Goal: Transaction & Acquisition: Purchase product/service

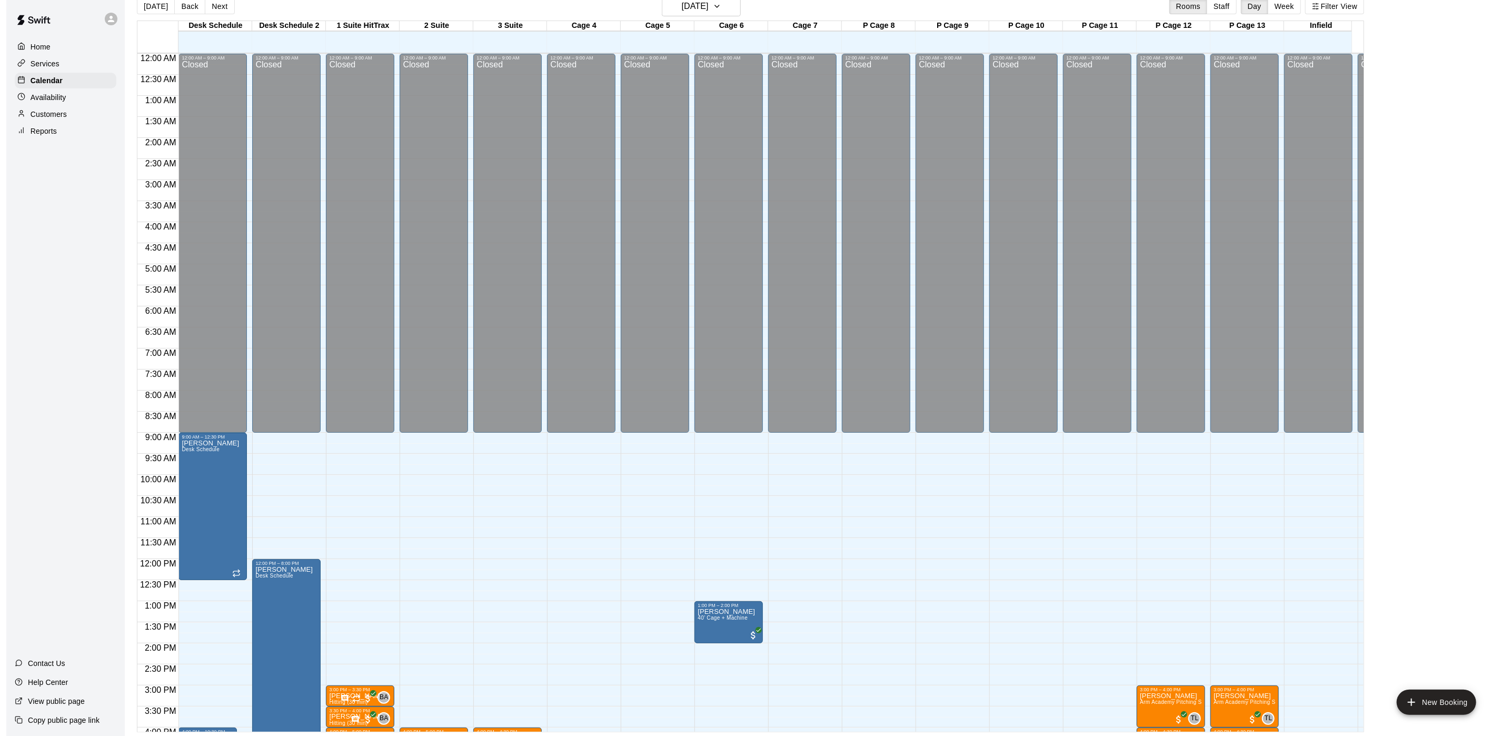
scroll to position [345, 0]
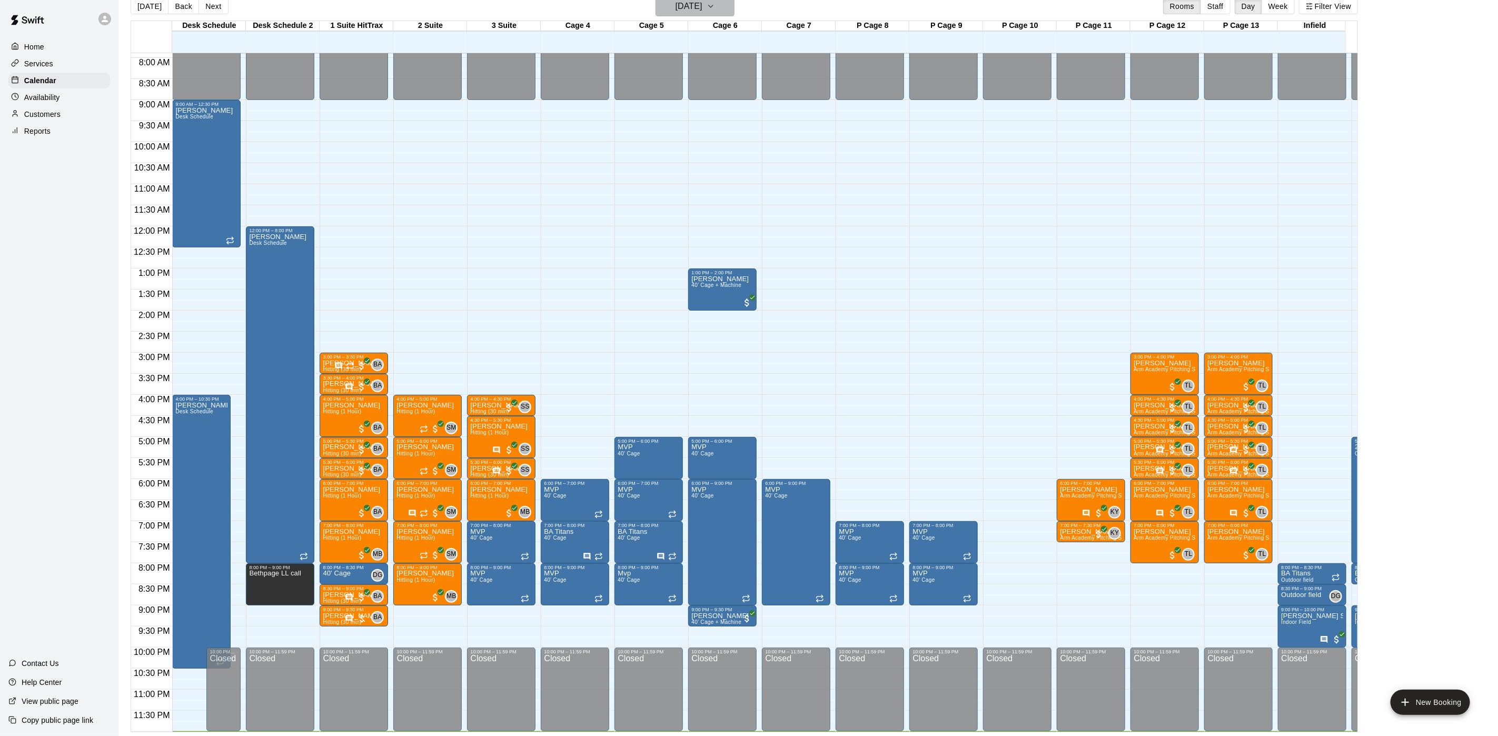
click at [702, 6] on h6 "[DATE]" at bounding box center [688, 6] width 27 height 15
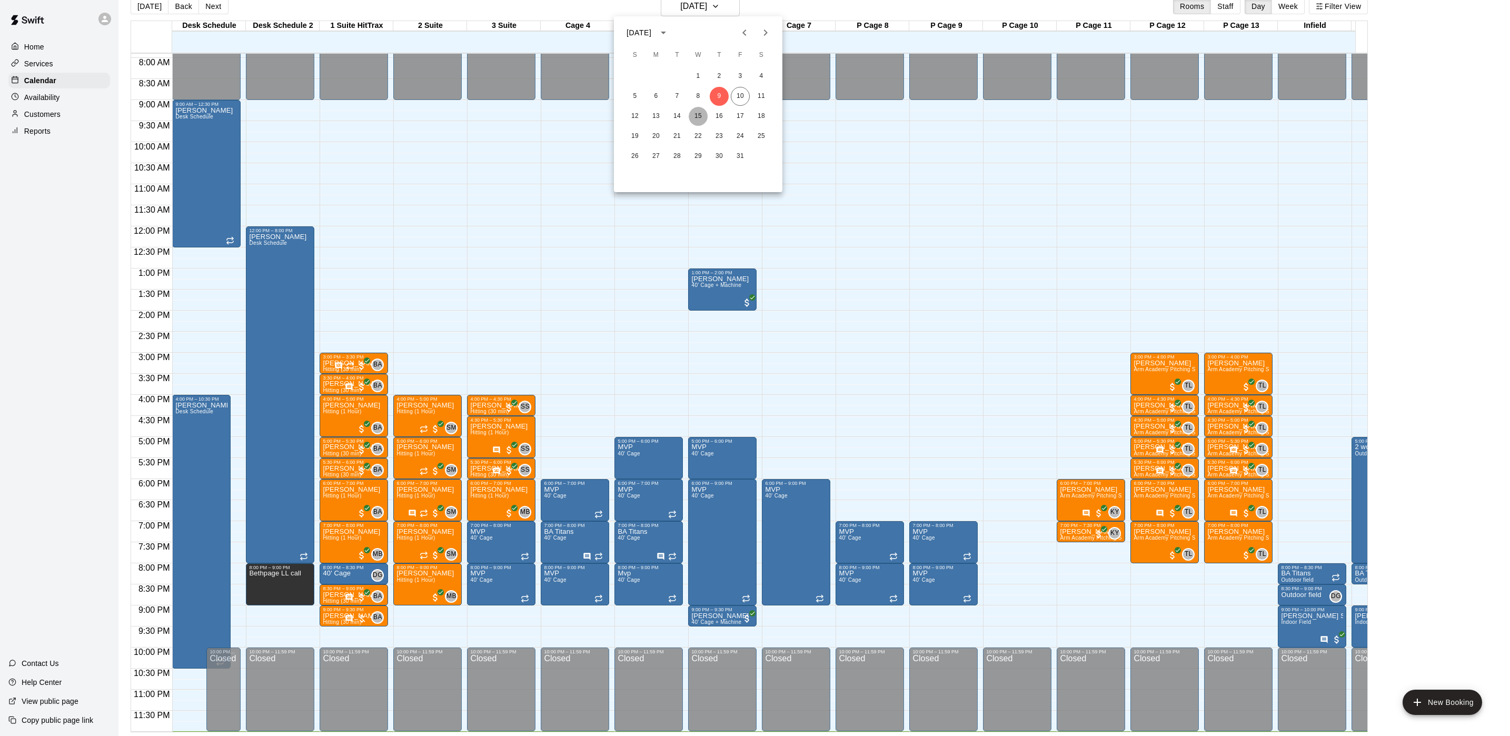
click at [697, 117] on button "15" at bounding box center [697, 116] width 19 height 19
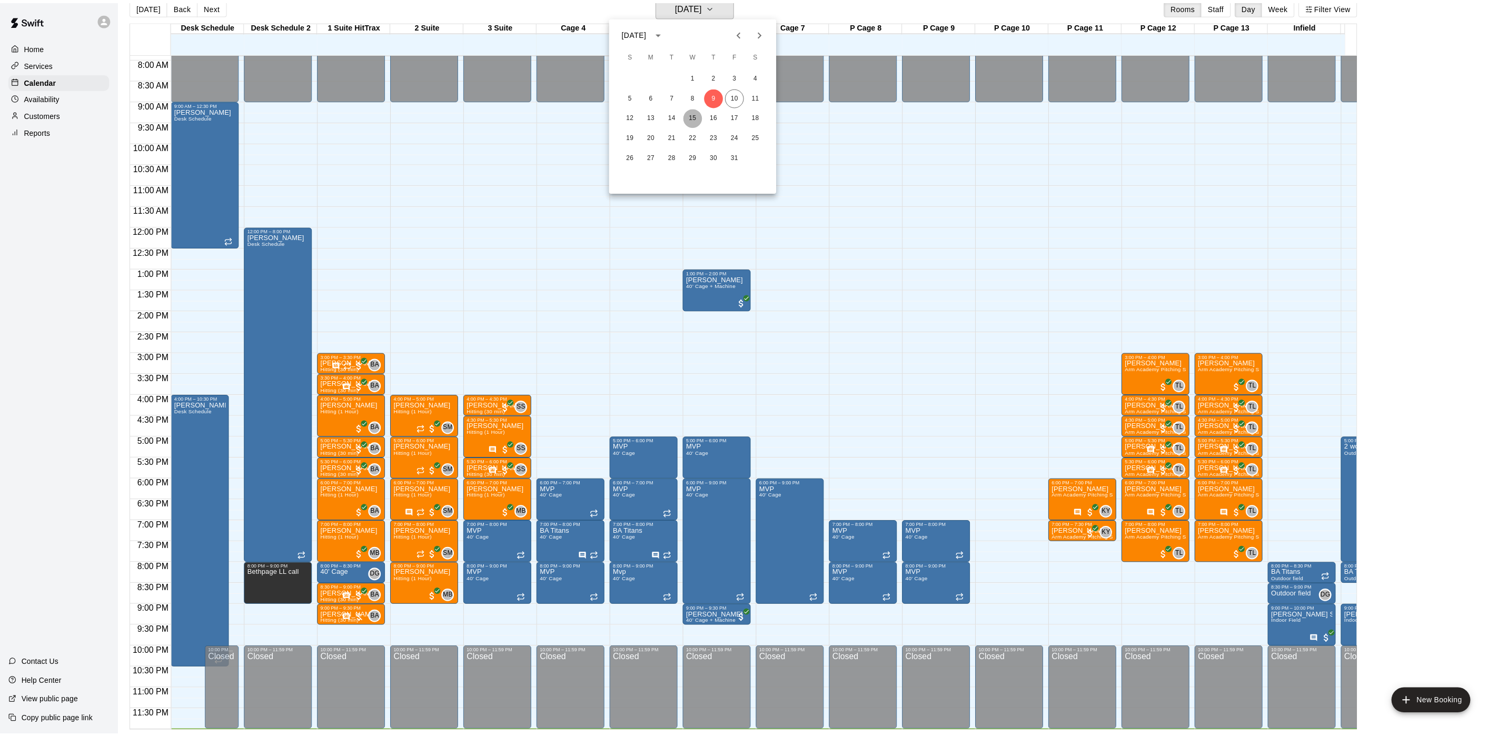
scroll to position [13, 0]
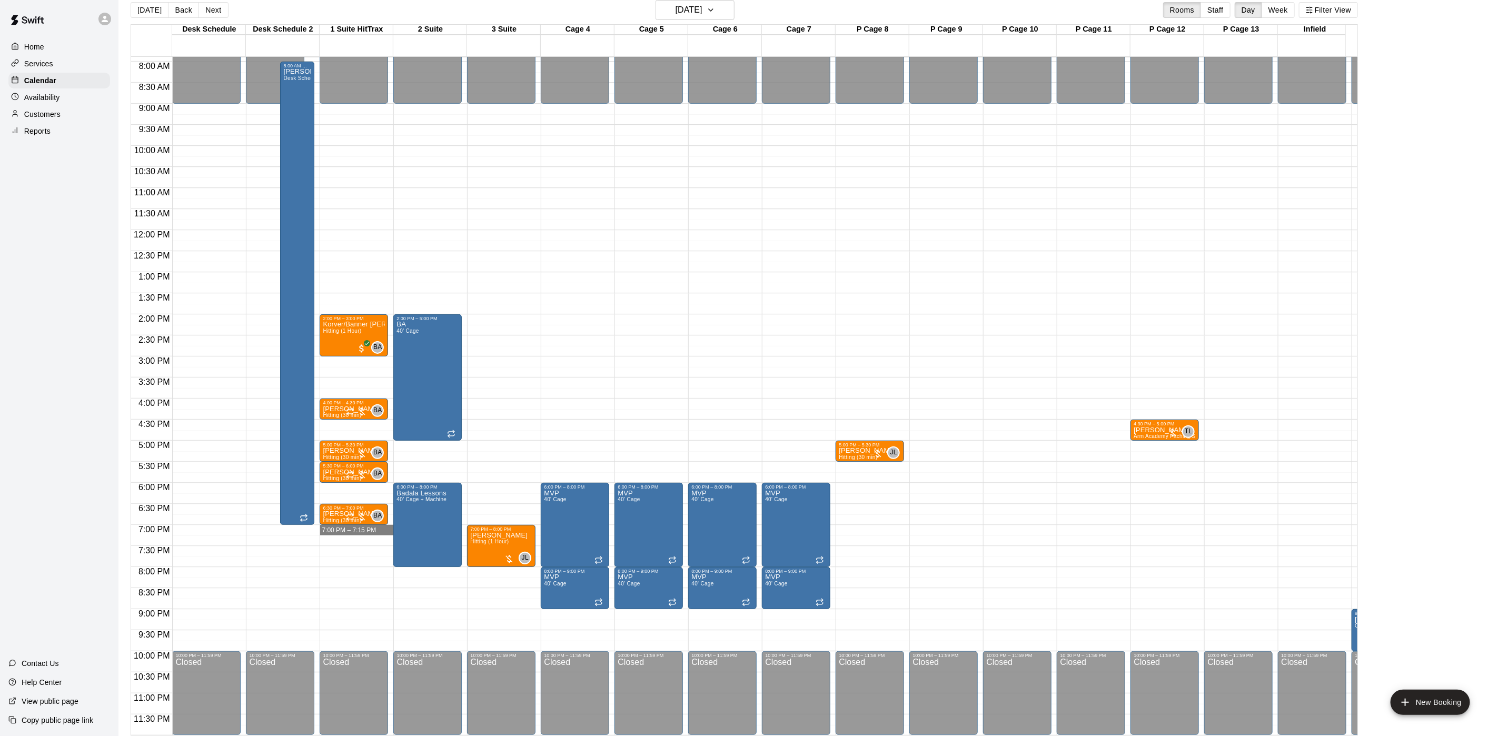
drag, startPoint x: 351, startPoint y: 515, endPoint x: 342, endPoint y: 540, distance: 26.8
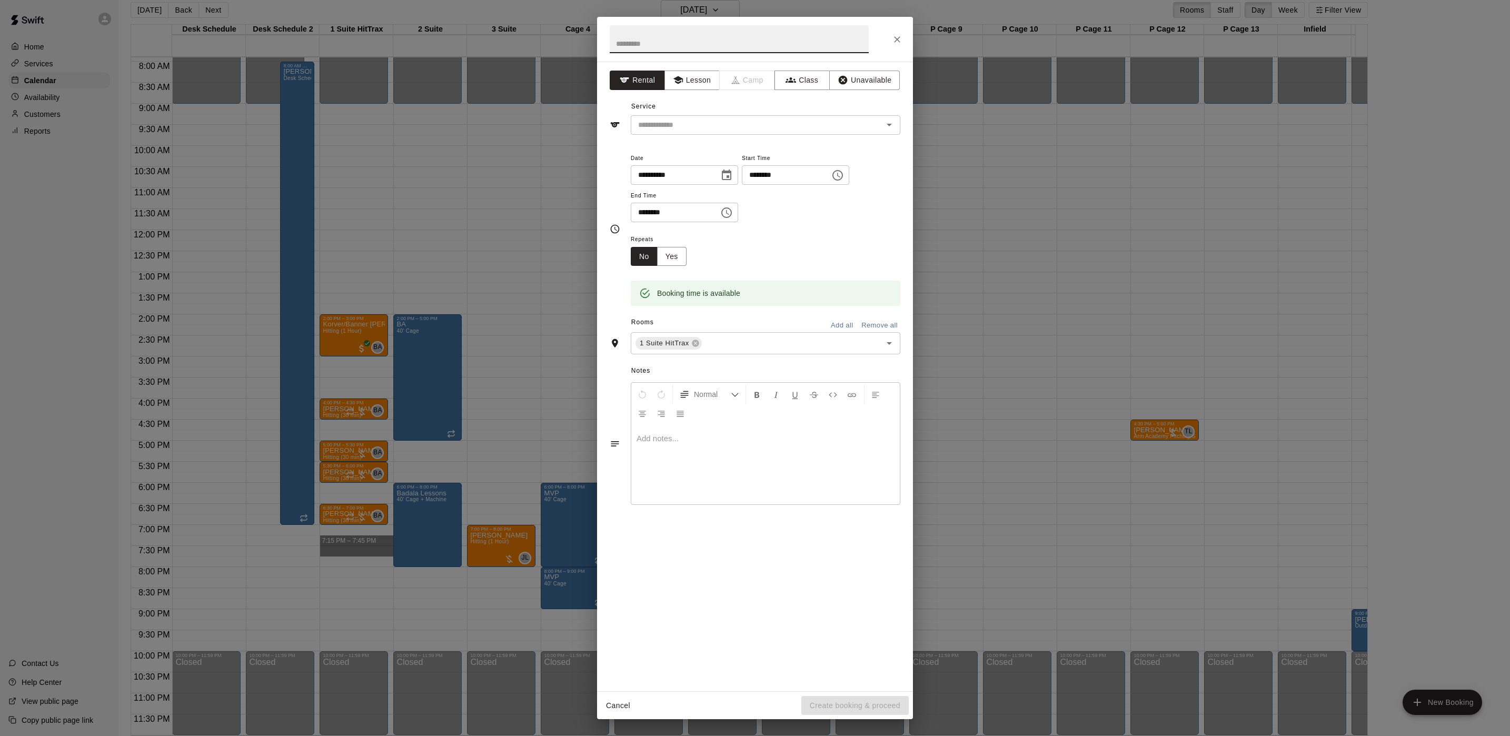
drag, startPoint x: 342, startPoint y: 540, endPoint x: 352, endPoint y: 527, distance: 16.4
click at [352, 527] on body "Home Services Calendar Availability Customers Reports Contact Us Help Center Vi…" at bounding box center [755, 363] width 1510 height 753
click at [350, 526] on div "**********" at bounding box center [755, 368] width 1510 height 736
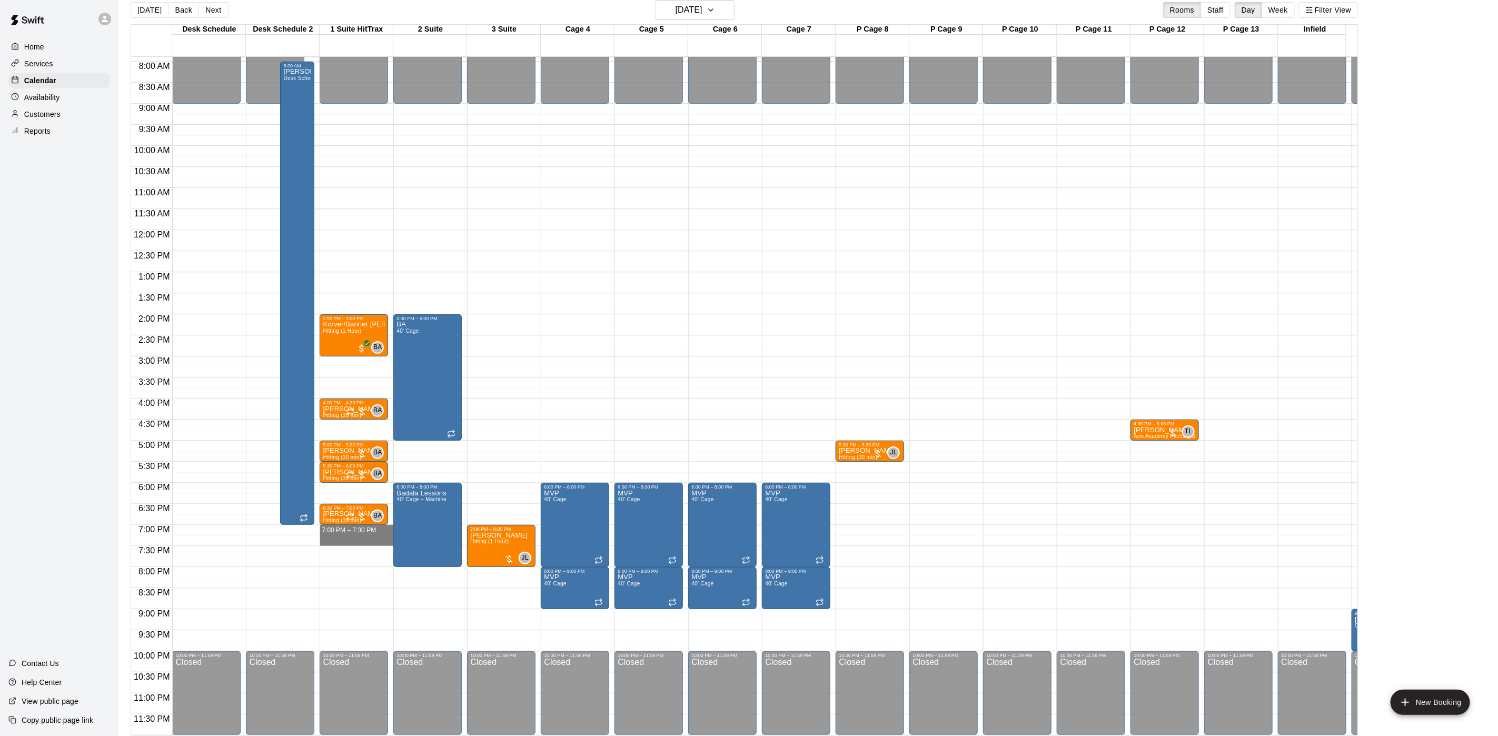
click at [347, 524] on div "12:00 AM – 9:00 AM Closed 2:00 PM – 3:00 PM Korver/Banner [PERSON_NAME] (1 Hour…" at bounding box center [354, 230] width 68 height 1011
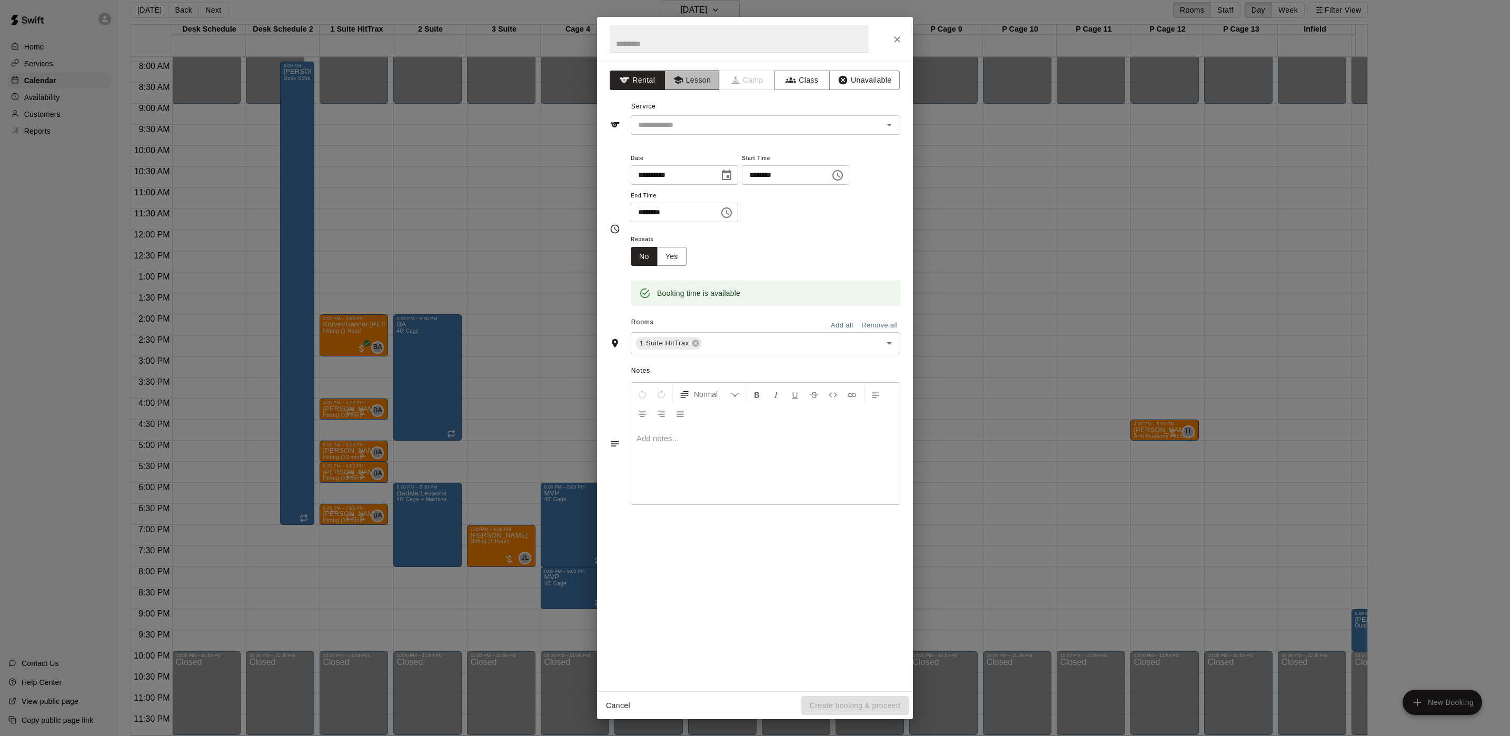
click at [692, 83] on button "Lesson" at bounding box center [691, 80] width 55 height 19
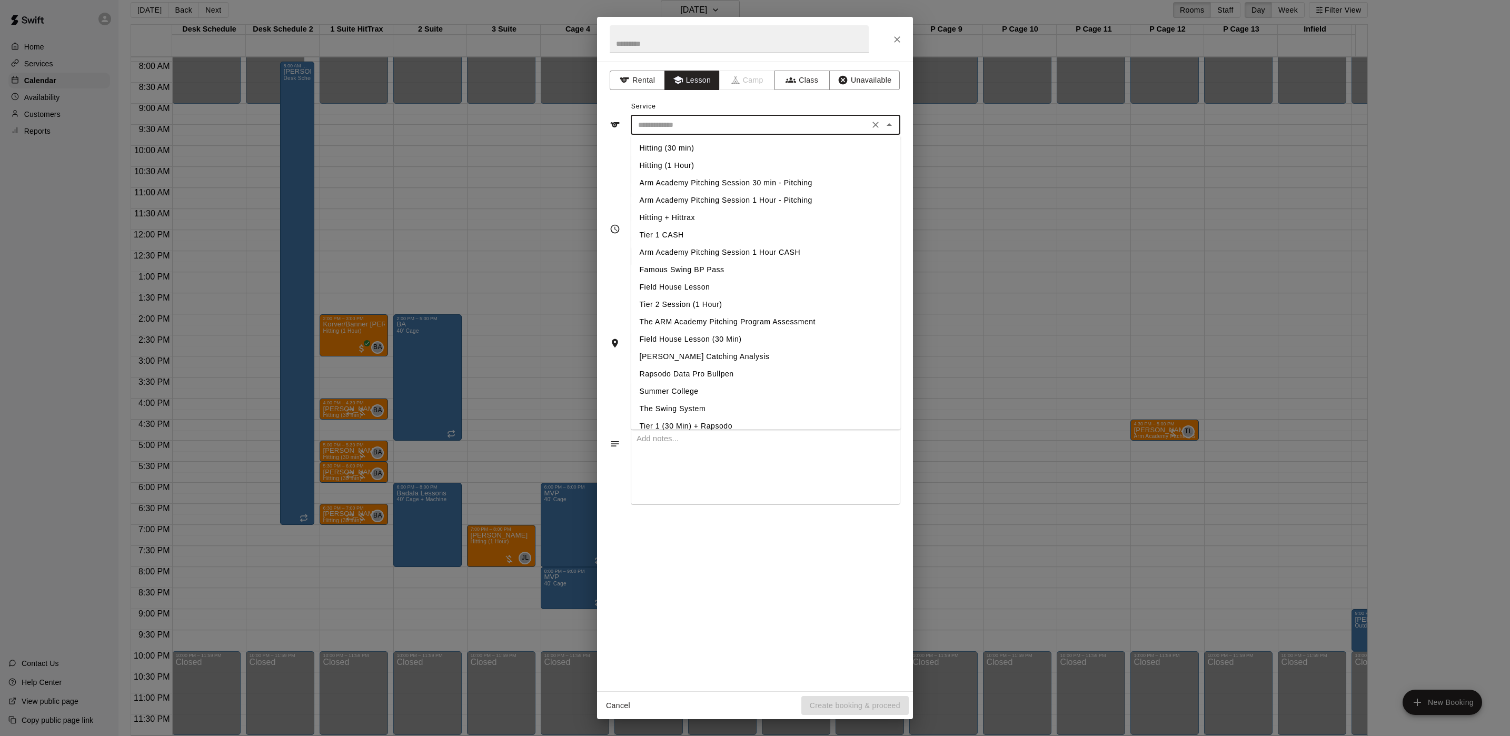
click at [679, 132] on input "text" at bounding box center [750, 124] width 232 height 13
click at [684, 151] on li "Hitting (30 min)" at bounding box center [766, 147] width 270 height 17
type input "**********"
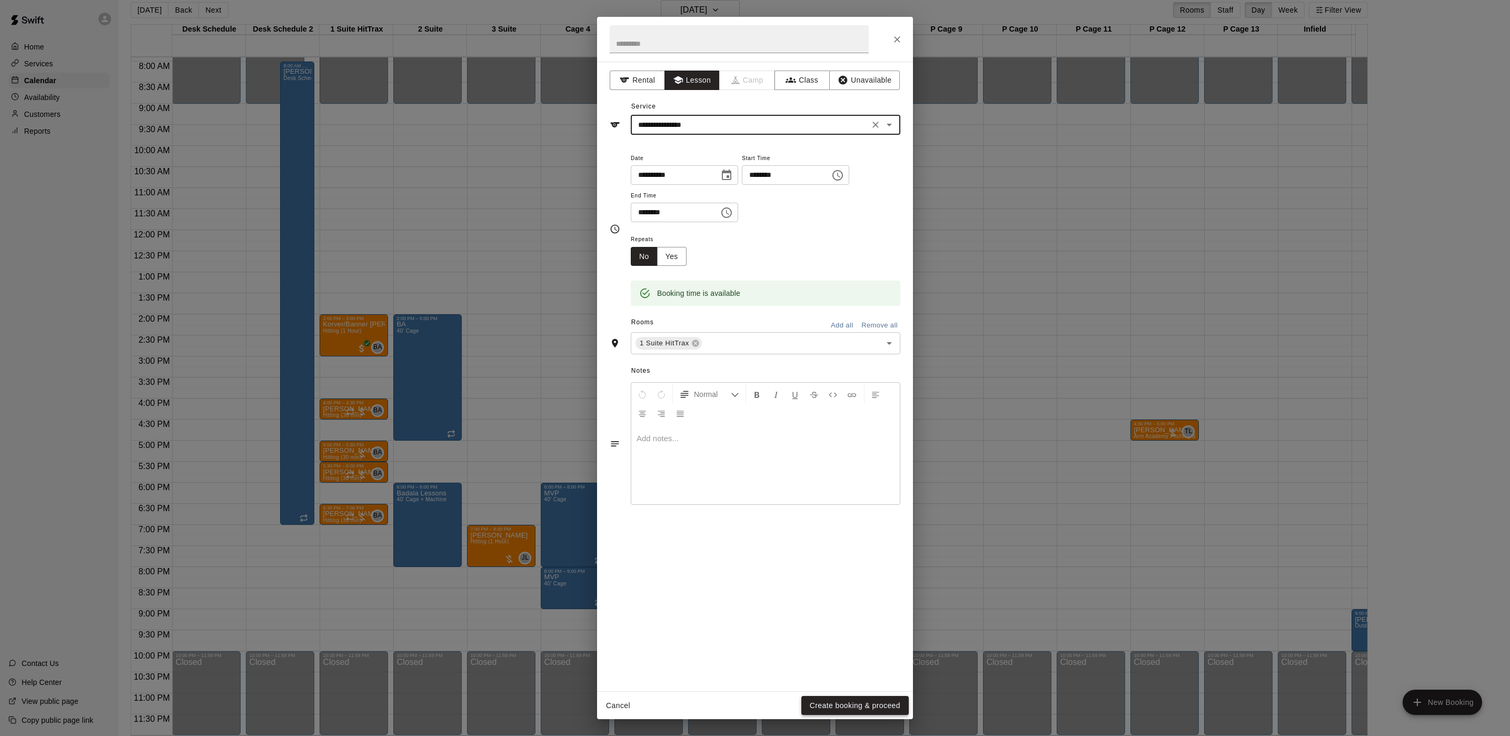
click at [824, 703] on button "Create booking & proceed" at bounding box center [854, 705] width 107 height 19
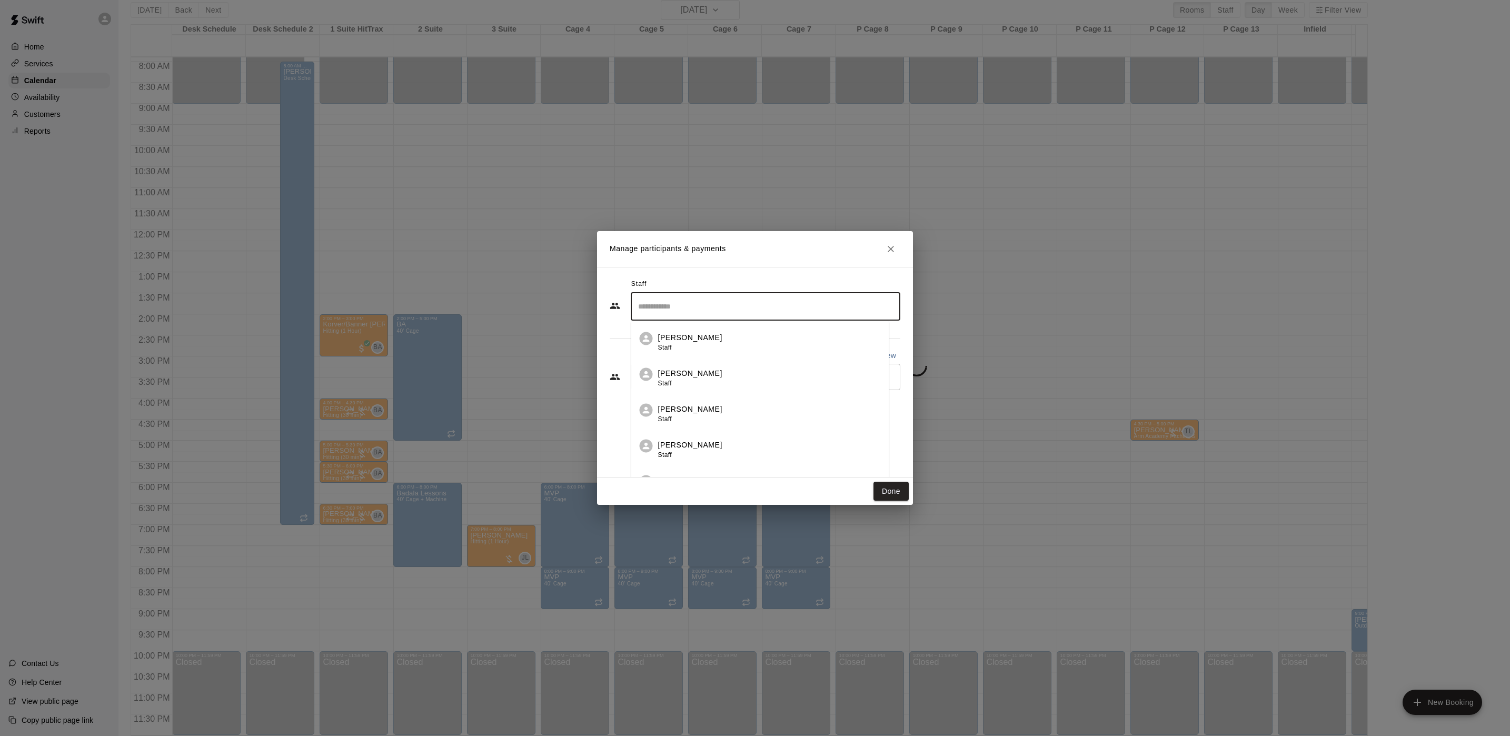
drag, startPoint x: 692, startPoint y: 307, endPoint x: 692, endPoint y: 314, distance: 7.4
click at [692, 308] on input "Search staff" at bounding box center [765, 306] width 260 height 18
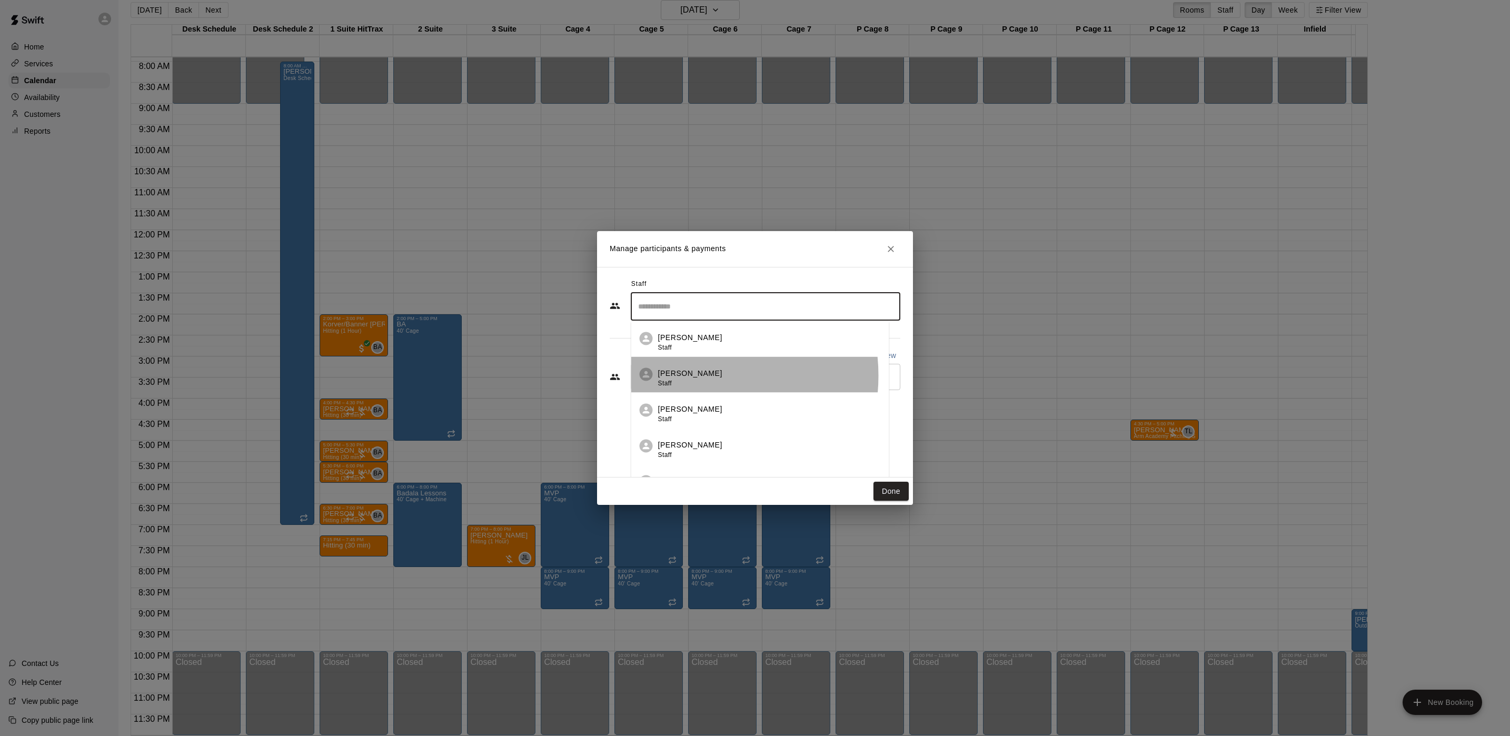
click at [689, 376] on p "[PERSON_NAME]" at bounding box center [690, 373] width 64 height 11
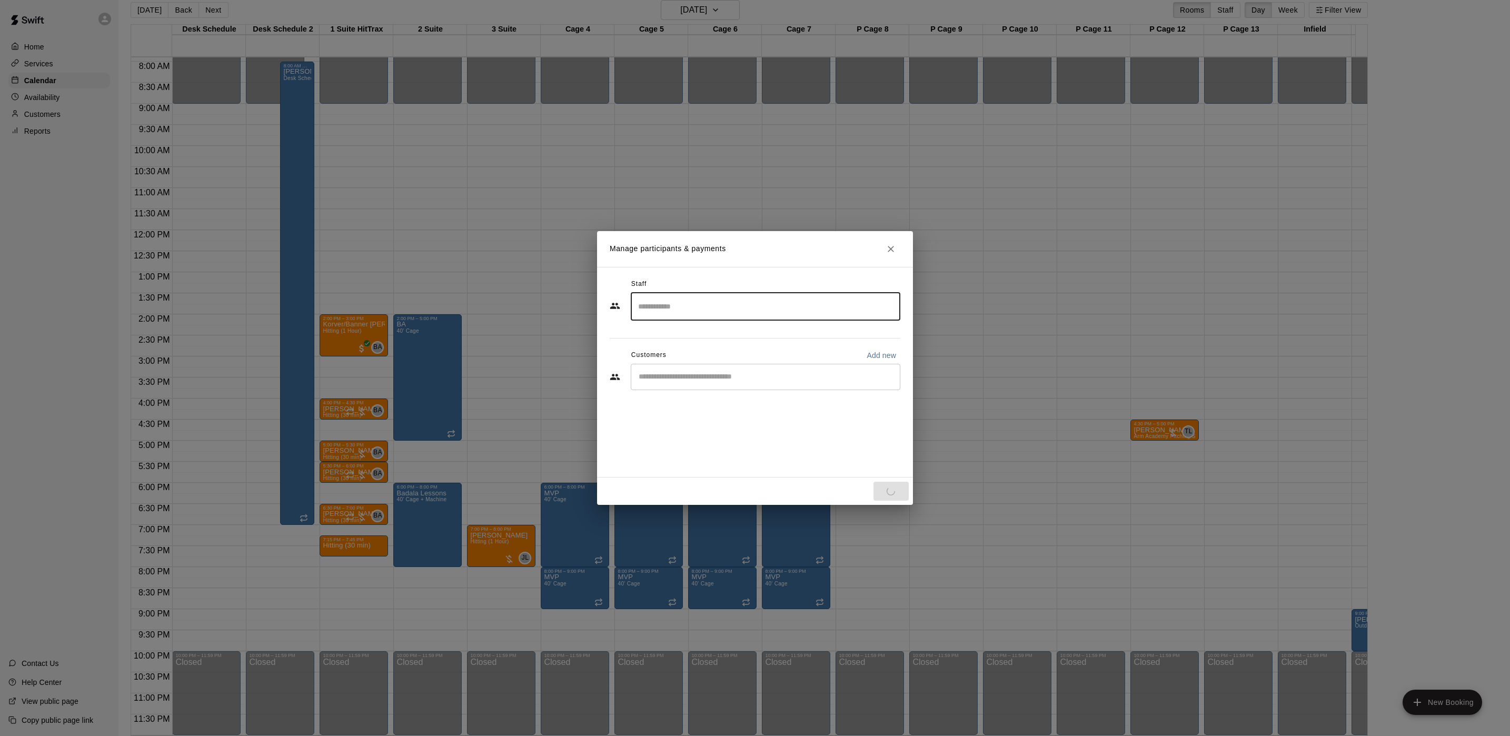
click at [692, 370] on div "​" at bounding box center [766, 377] width 270 height 26
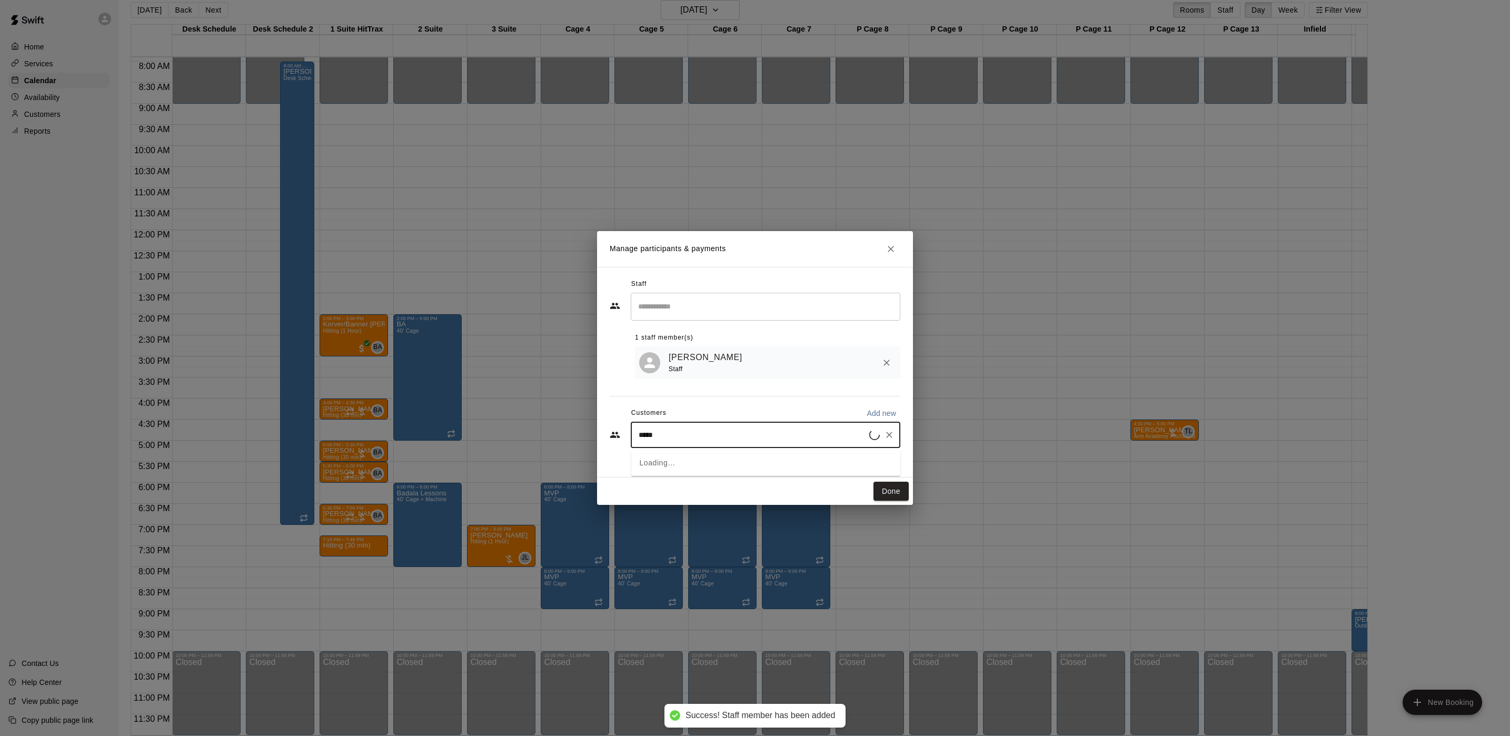
type input "******"
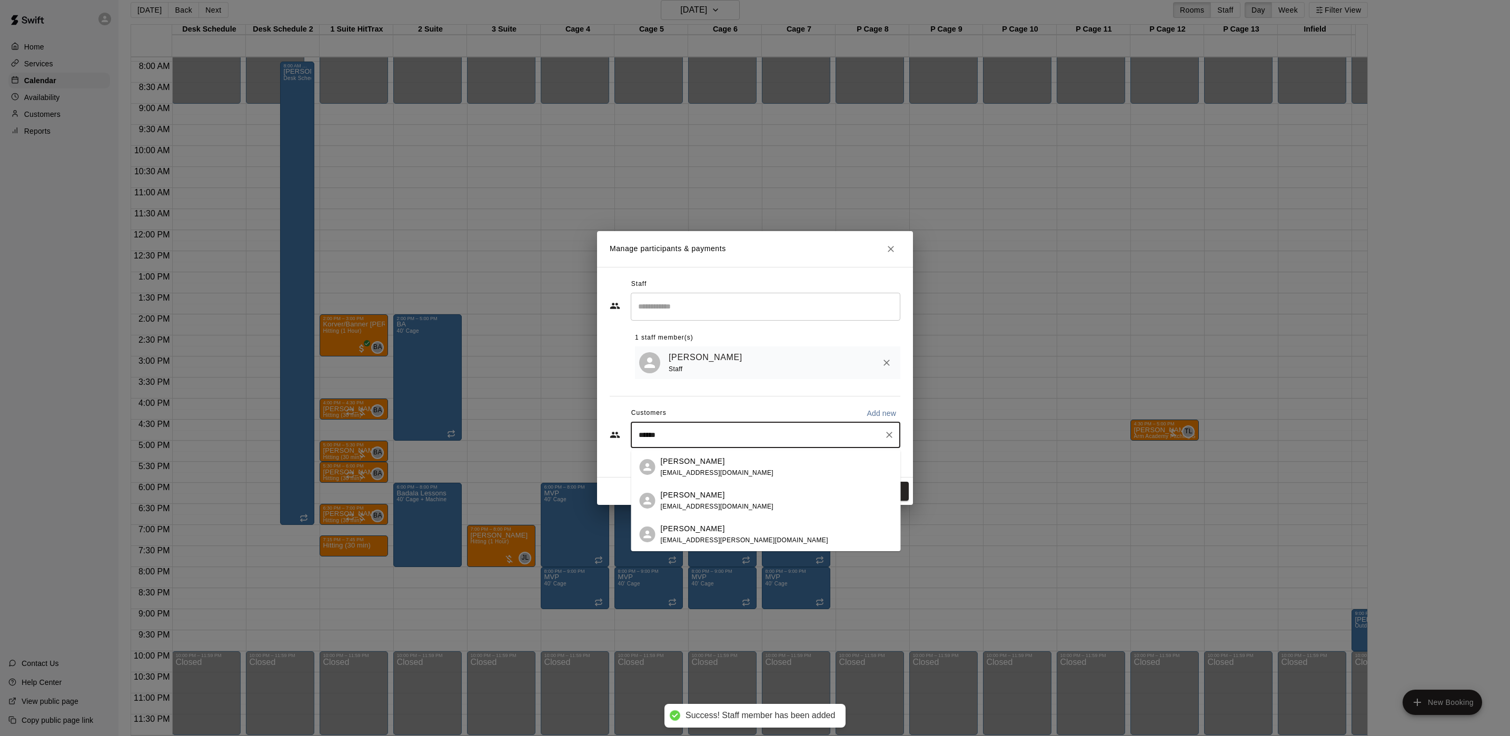
click at [706, 470] on span "[EMAIL_ADDRESS][DOMAIN_NAME]" at bounding box center [717, 472] width 113 height 7
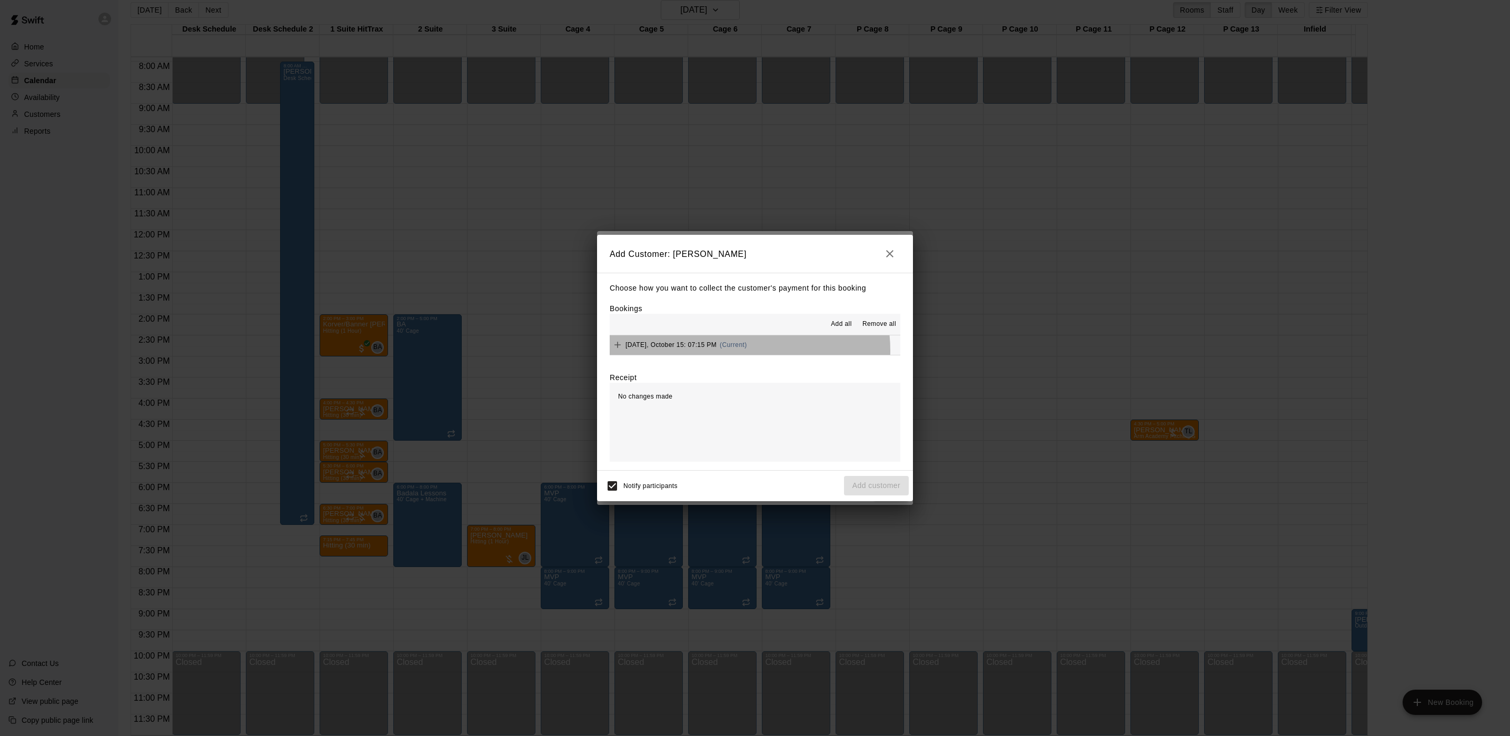
click at [736, 351] on div "[DATE], October 15: 07:15 PM (Current)" at bounding box center [678, 345] width 137 height 16
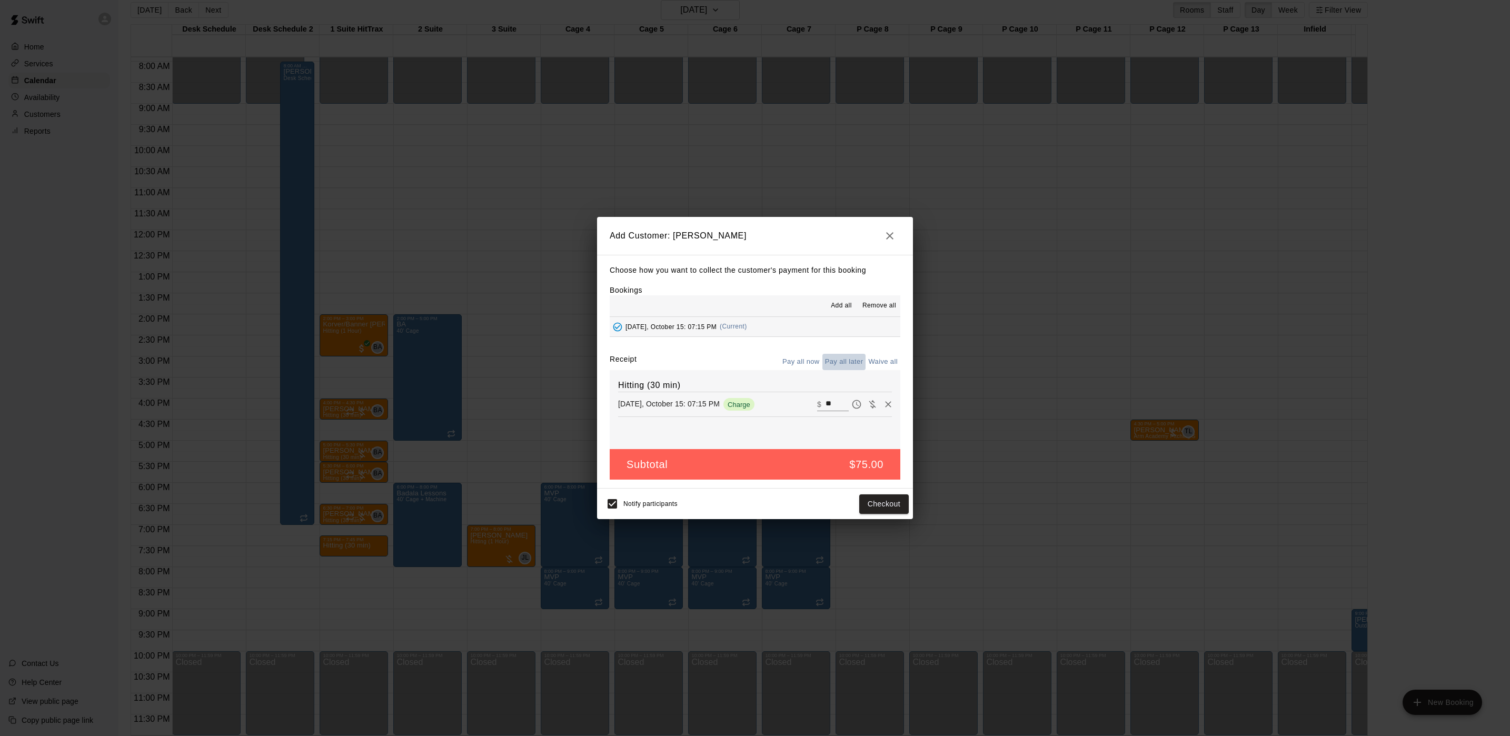
click at [854, 367] on button "Pay all later" at bounding box center [844, 362] width 44 height 16
click at [876, 507] on button "Add customer" at bounding box center [876, 503] width 65 height 19
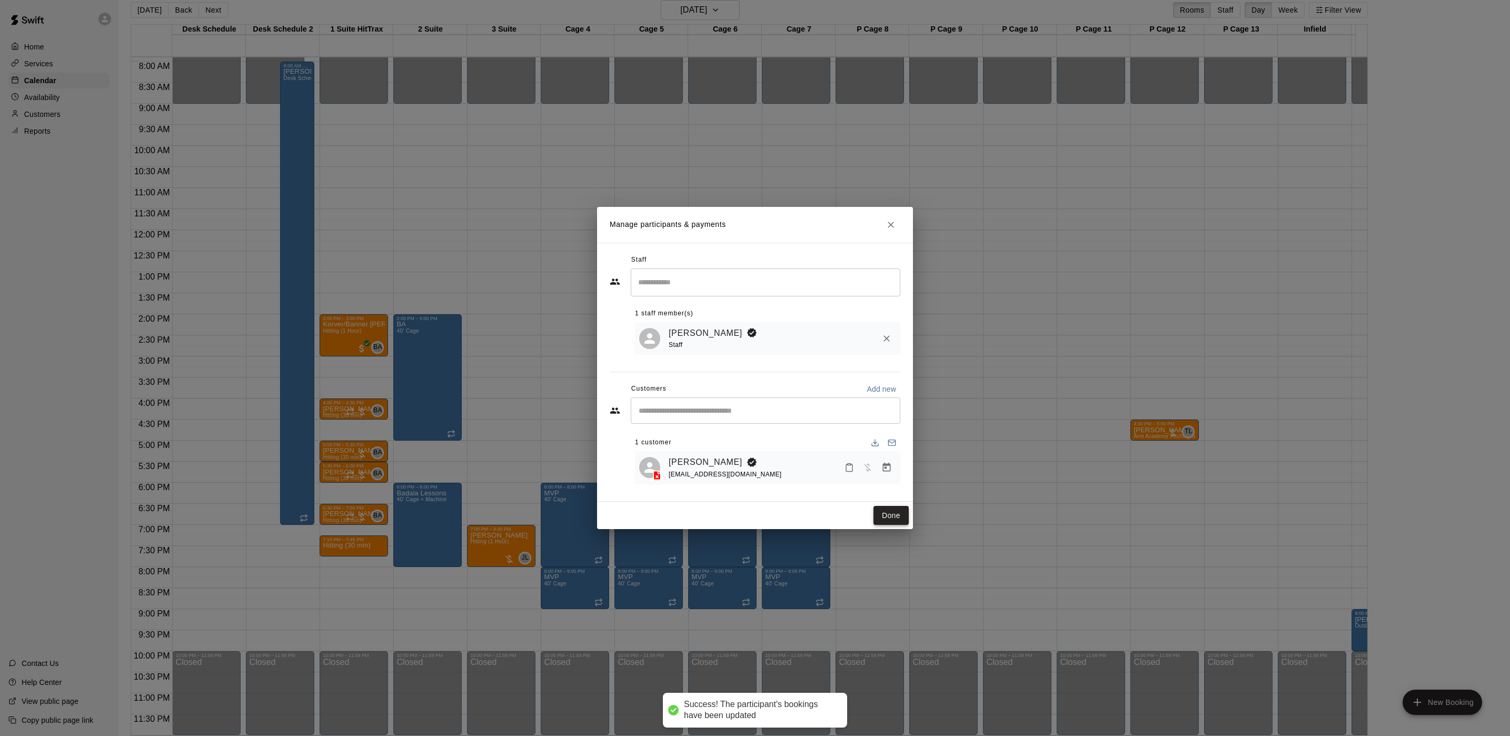
click at [887, 518] on button "Done" at bounding box center [890, 515] width 35 height 19
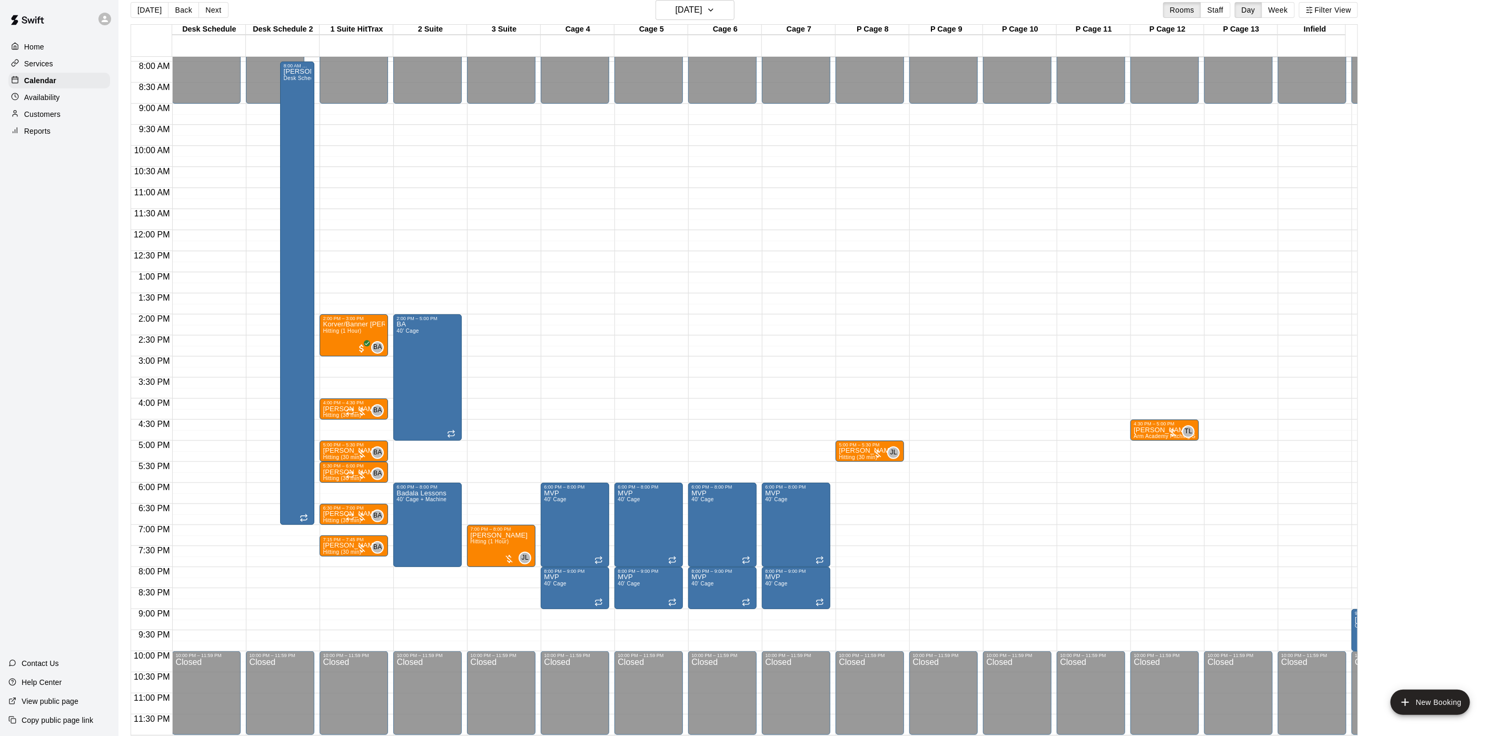
click at [873, 513] on div "12:00 AM – 9:00 AM Closed 5:00 PM – 5:30 PM [PERSON_NAME] (30 min) JL 0 10:00 P…" at bounding box center [869, 230] width 68 height 1011
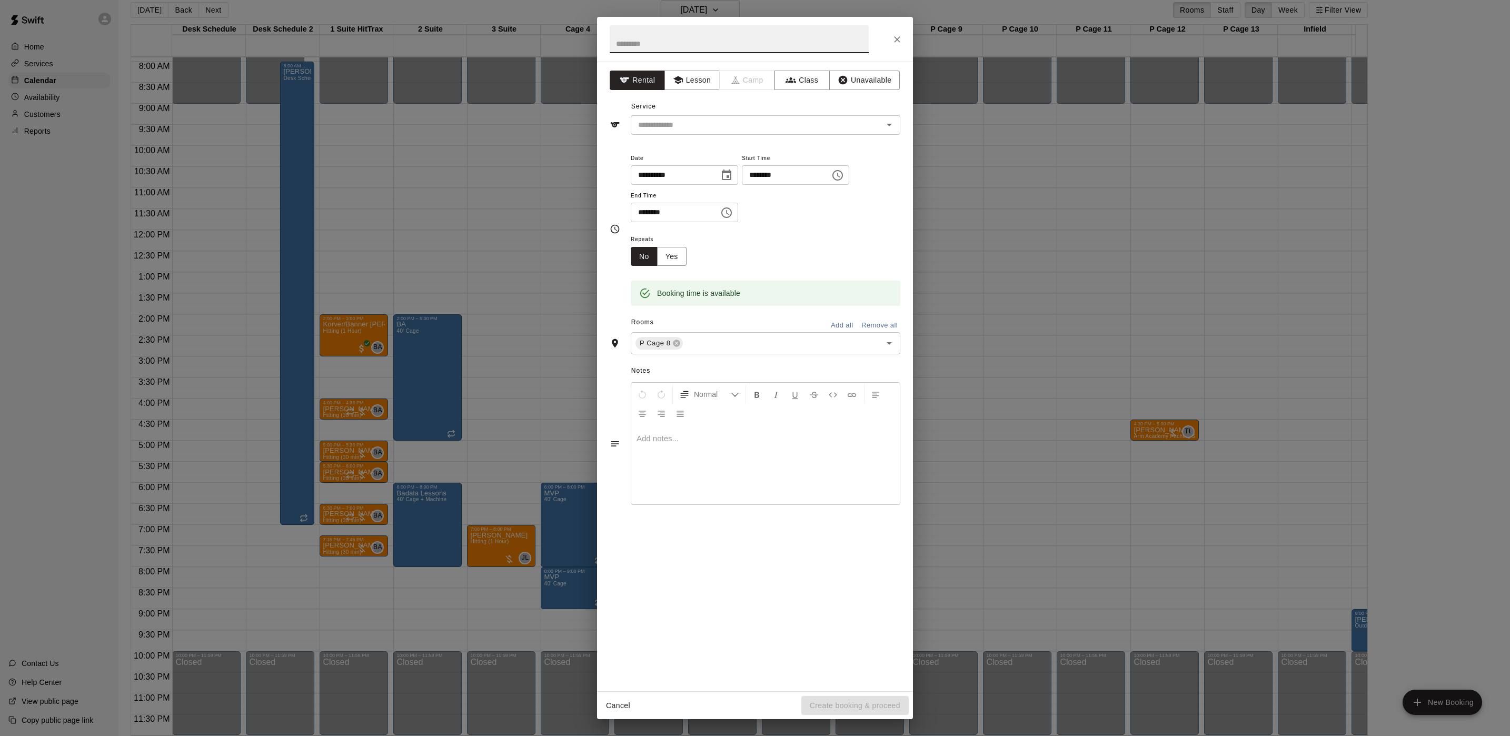
drag, startPoint x: 166, startPoint y: 215, endPoint x: 171, endPoint y: 175, distance: 40.3
click at [167, 215] on div "**********" at bounding box center [755, 368] width 1510 height 736
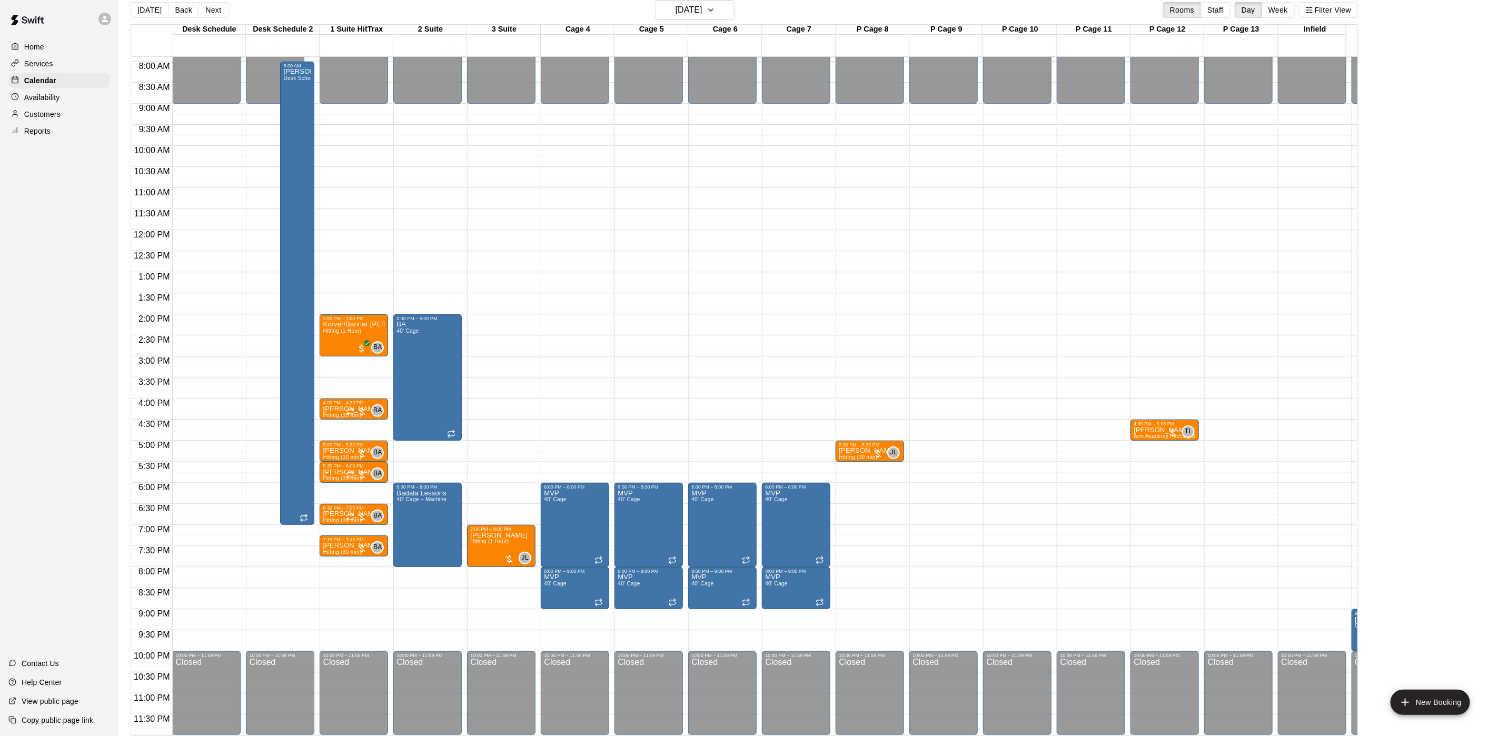
click at [49, 119] on p "Customers" at bounding box center [42, 114] width 36 height 11
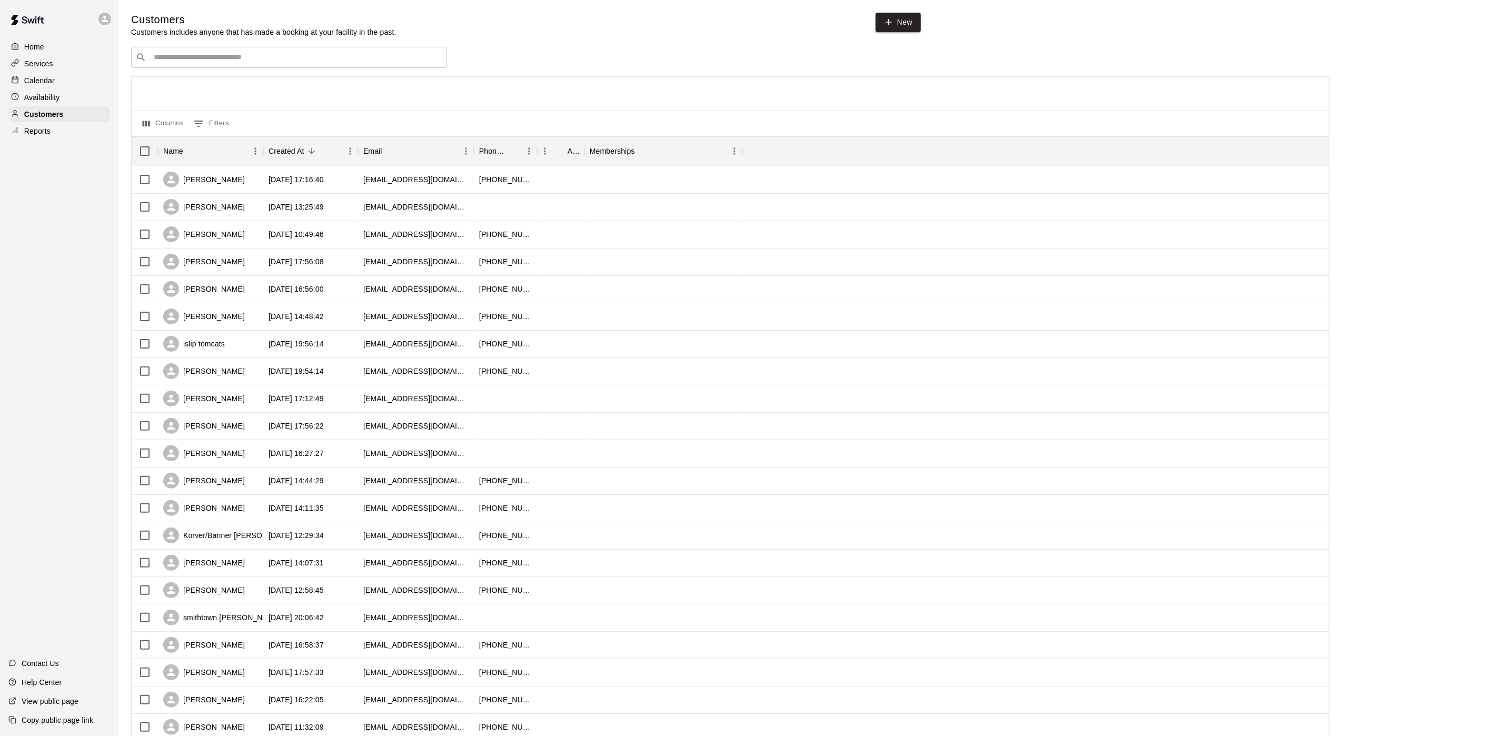
click at [178, 67] on div "​ ​" at bounding box center [289, 57] width 316 height 21
type input "**********"
click at [222, 92] on span "[EMAIL_ADDRESS][DOMAIN_NAME]" at bounding box center [217, 92] width 113 height 7
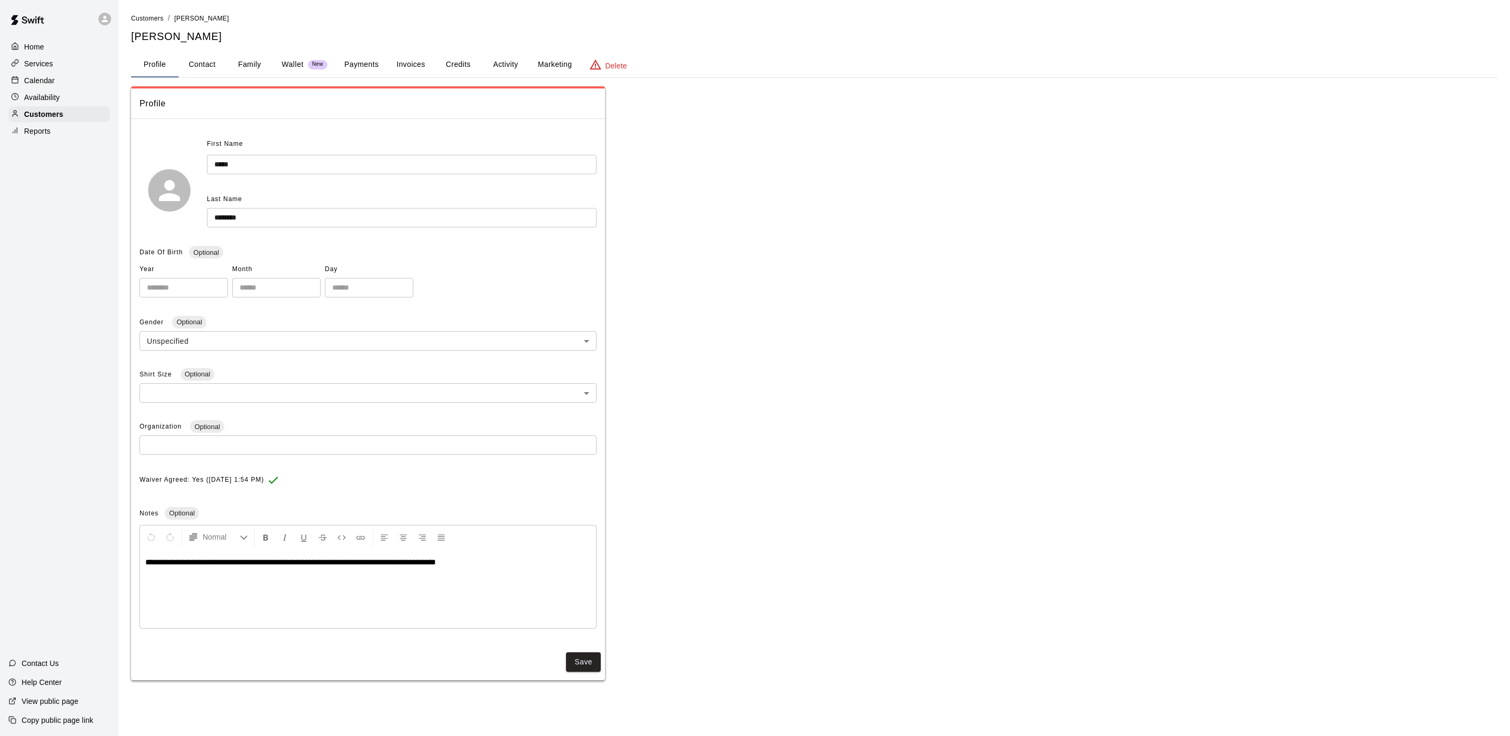
click at [348, 65] on button "Payments" at bounding box center [361, 64] width 51 height 25
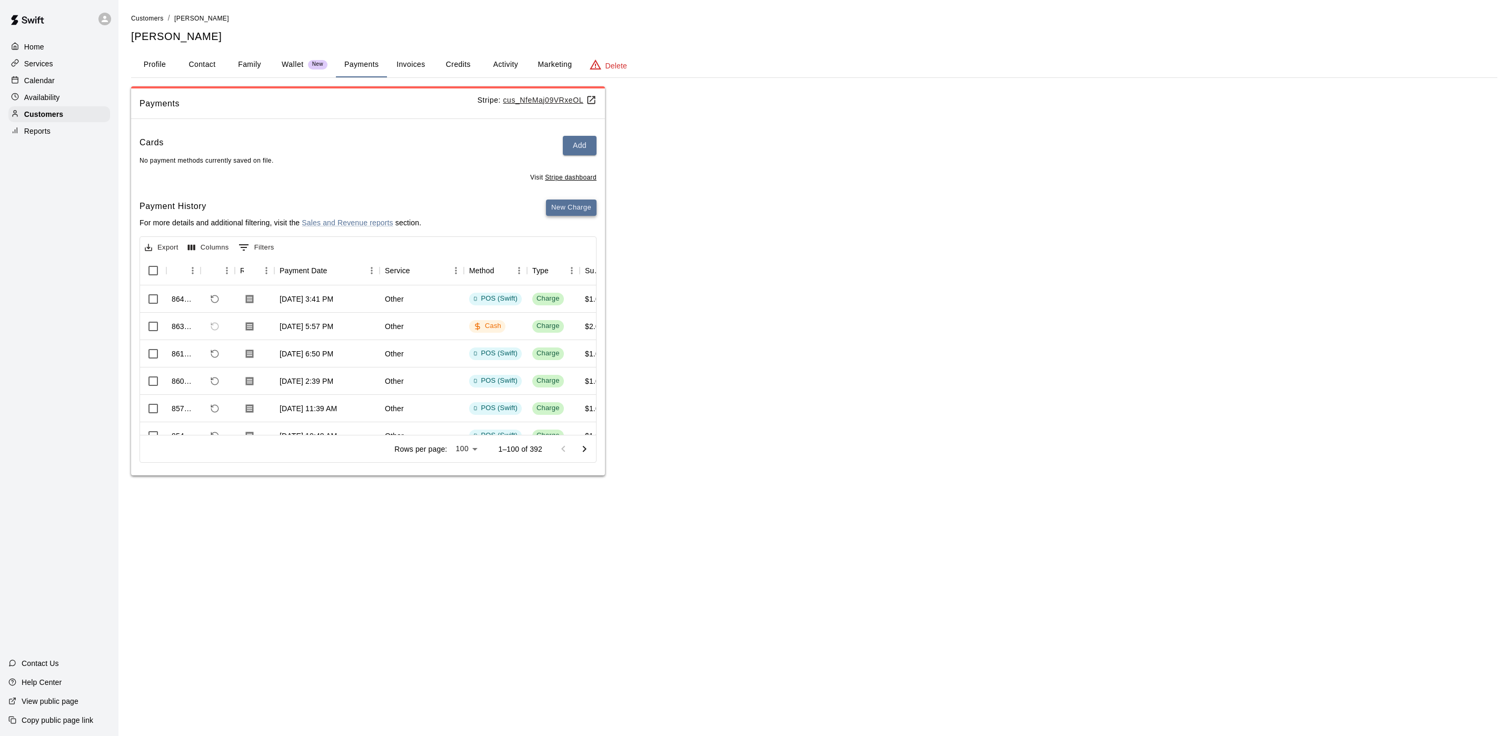
click at [571, 212] on button "New Charge" at bounding box center [571, 207] width 51 height 16
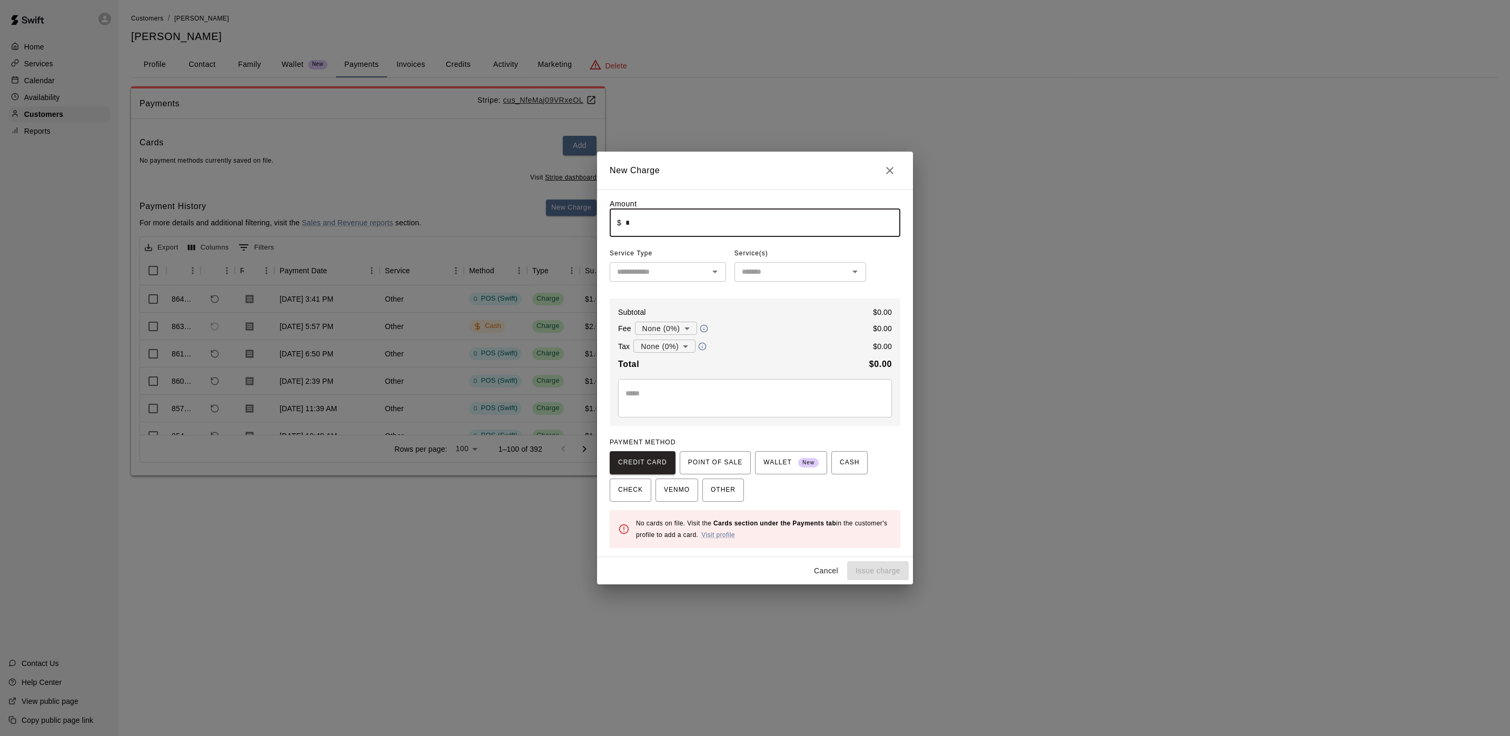
click at [638, 218] on input "*" at bounding box center [762, 223] width 275 height 28
type input "****"
click at [707, 407] on textarea at bounding box center [754, 398] width 259 height 21
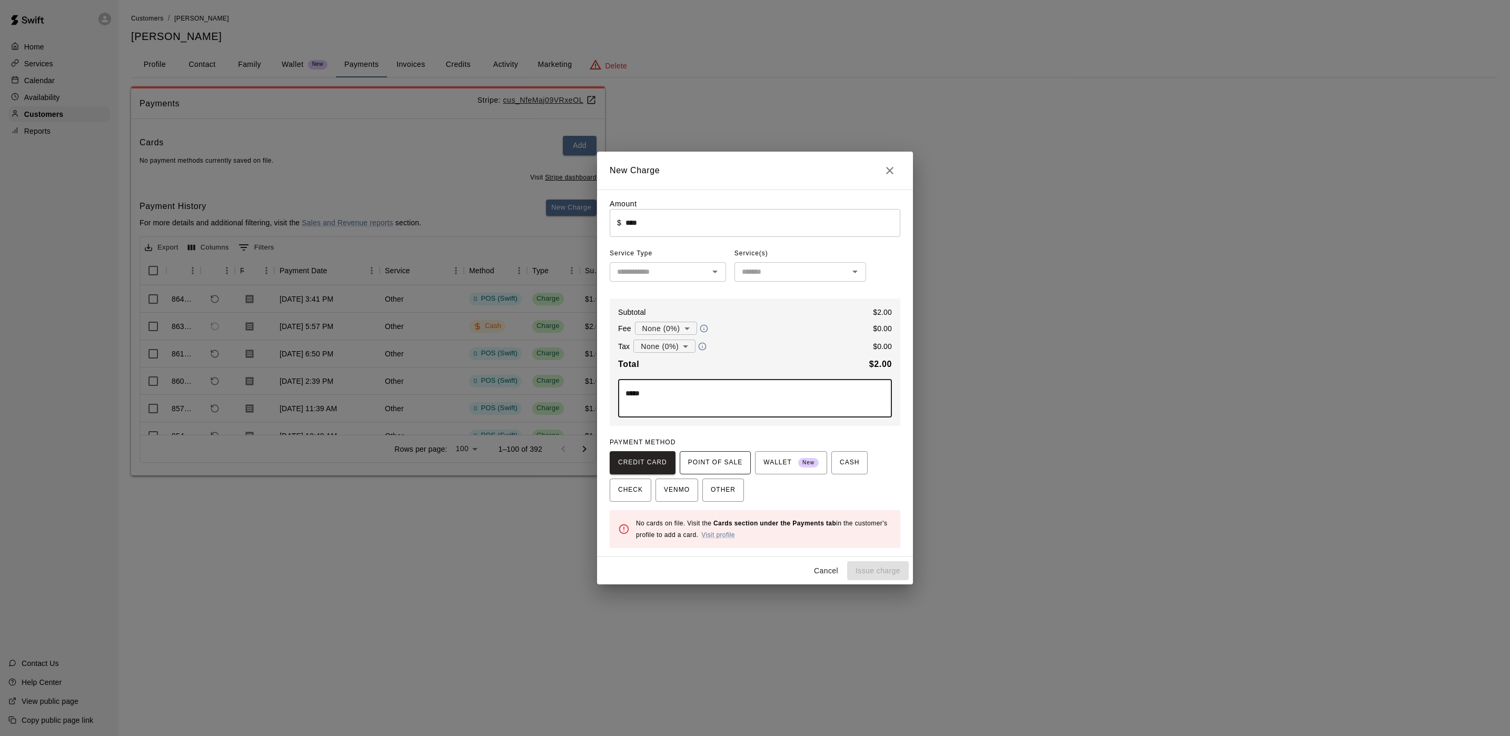
type textarea "*****"
click at [729, 453] on button "POINT OF SALE" at bounding box center [715, 462] width 71 height 23
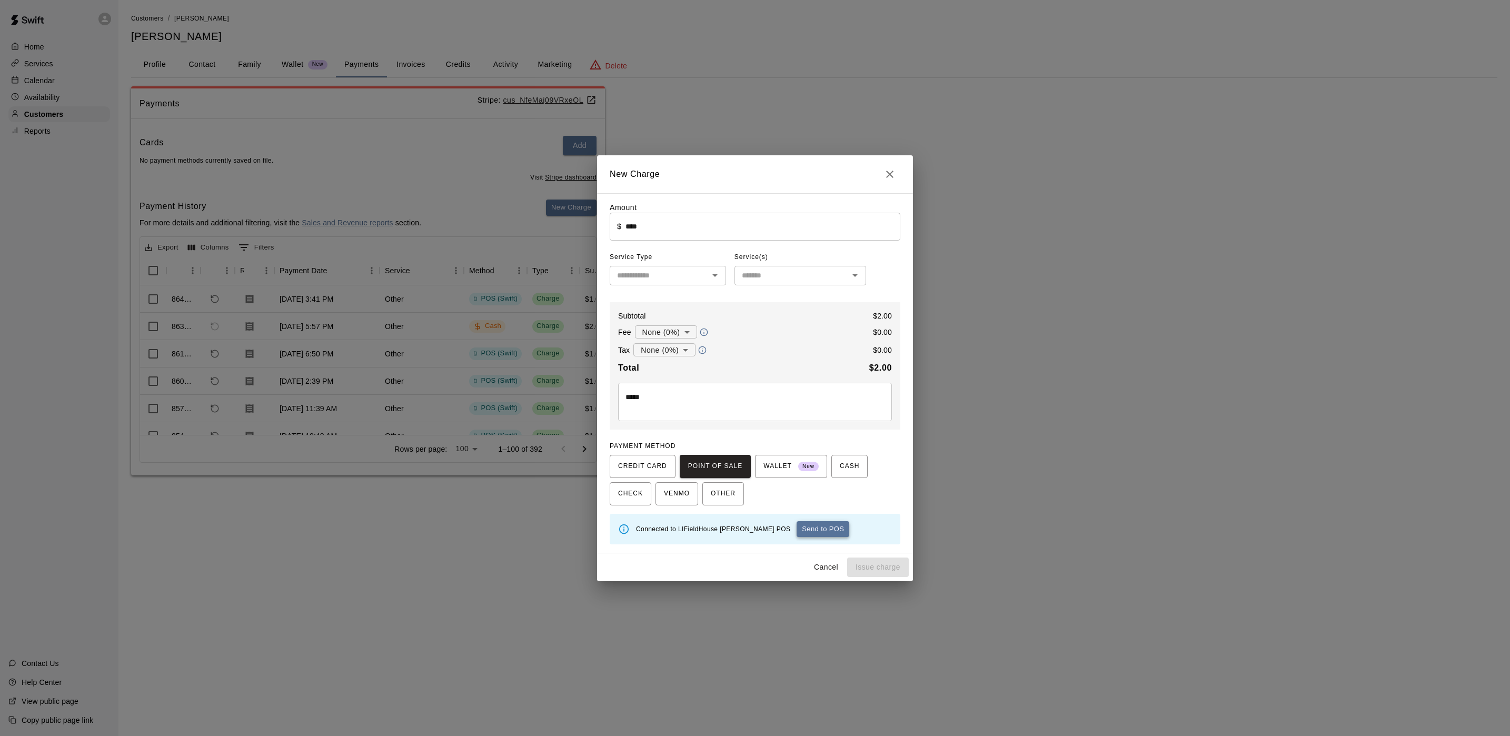
click at [796, 533] on button "Send to POS" at bounding box center [822, 529] width 53 height 16
type input "*"
